Goal: Transaction & Acquisition: Book appointment/travel/reservation

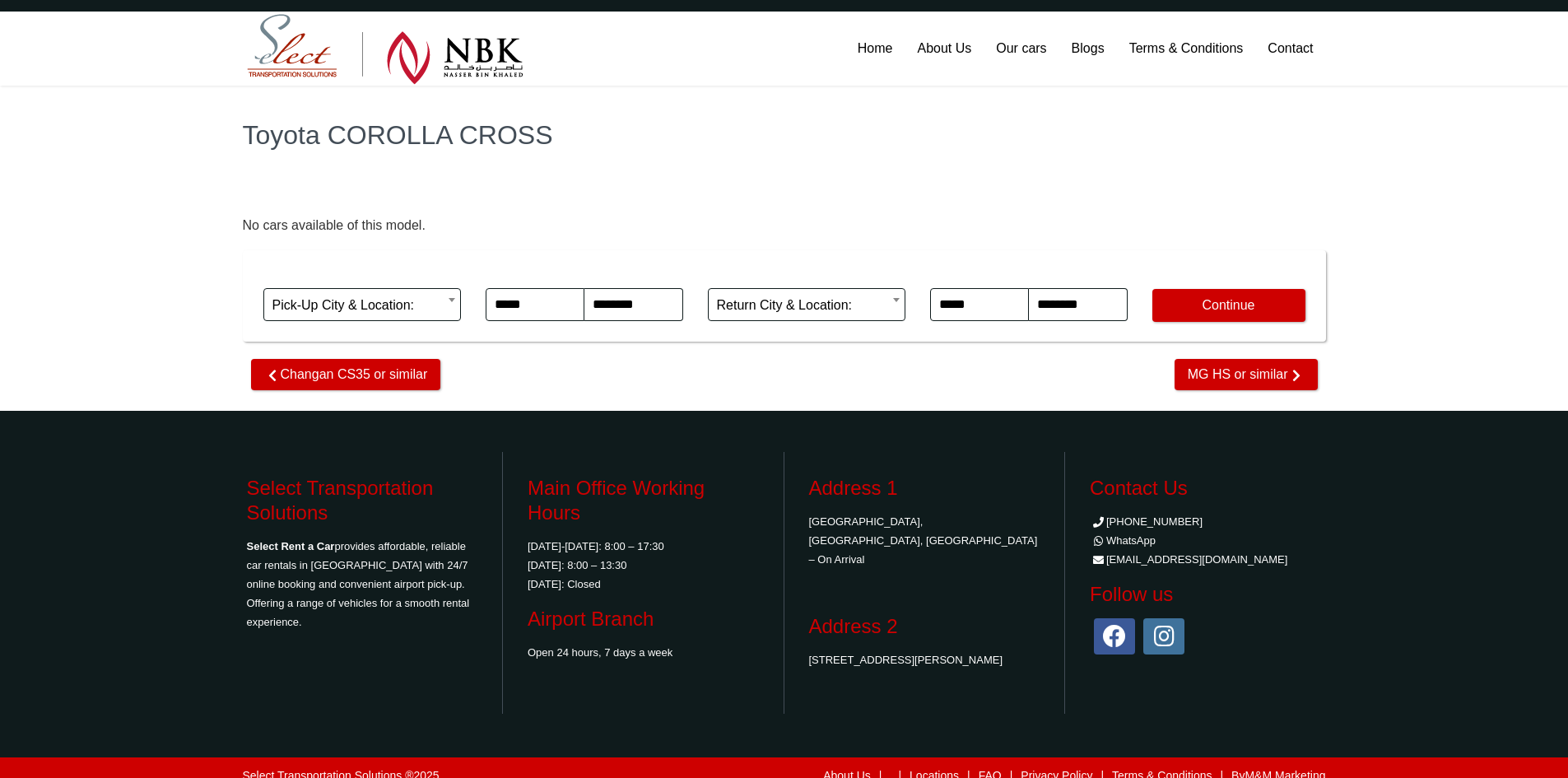
scroll to position [46, 0]
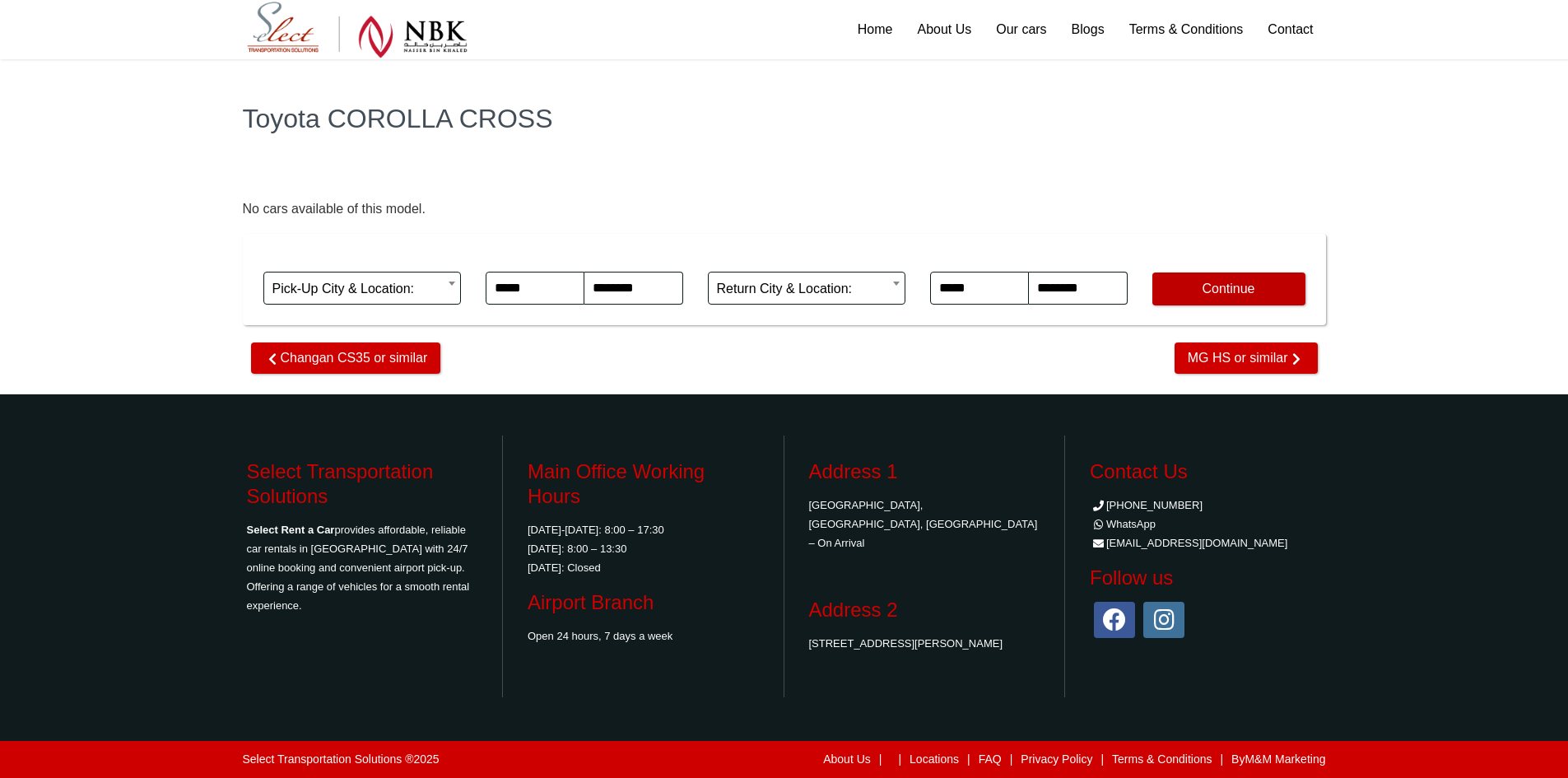
click at [1177, 274] on button "Continue" at bounding box center [1229, 289] width 153 height 33
click at [1029, 26] on link "Our cars" at bounding box center [1021, 30] width 75 height 60
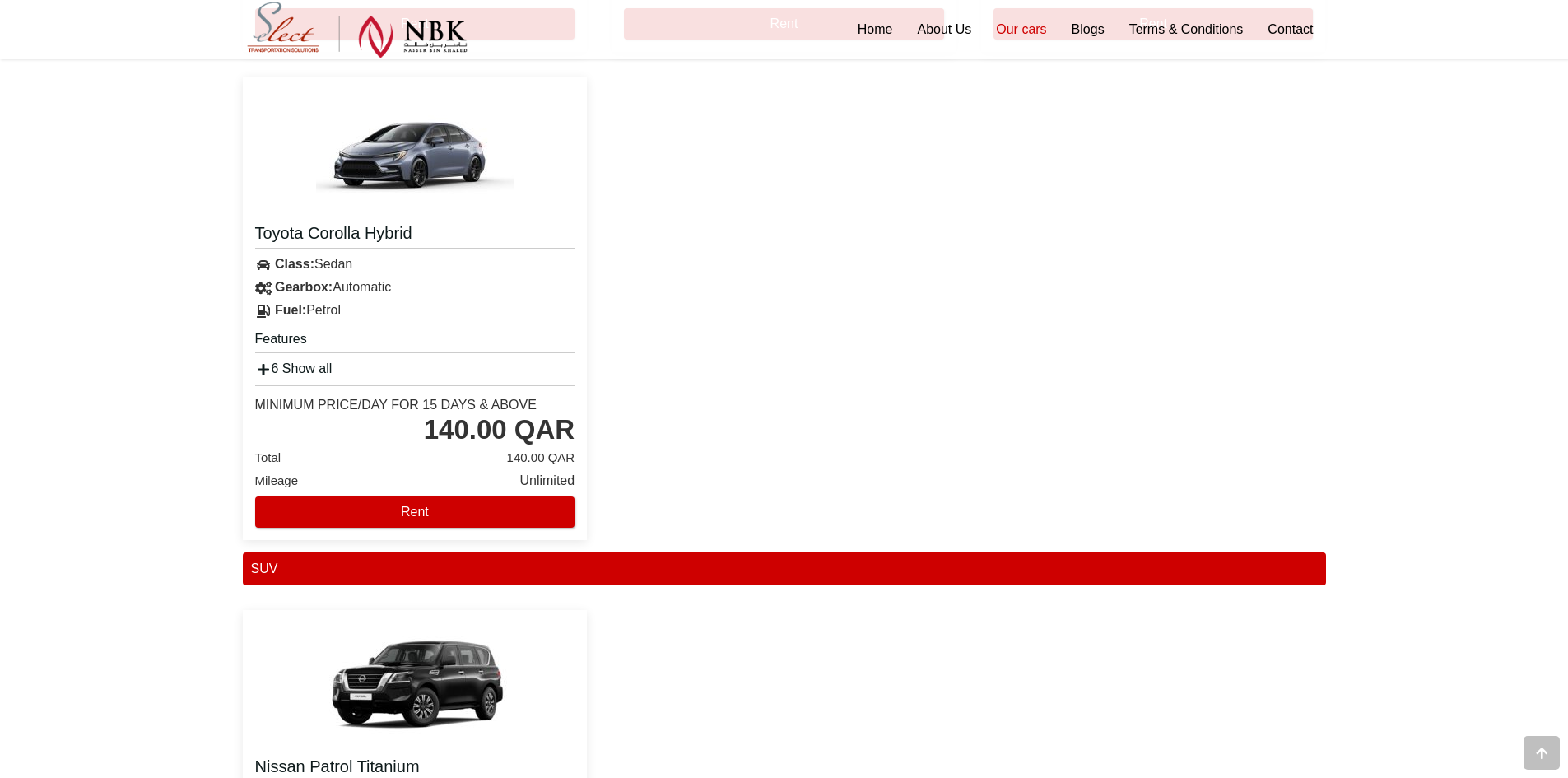
scroll to position [1400, 0]
